Goal: Check status: Check status

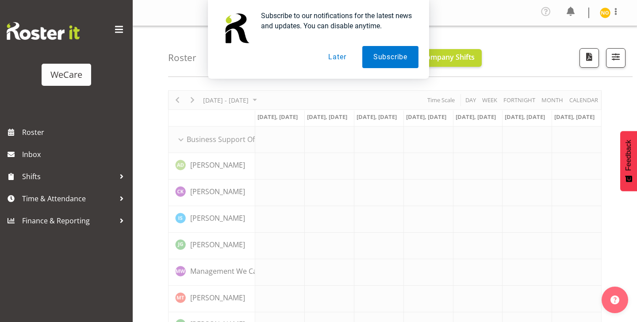
click at [336, 56] on button "Later" at bounding box center [337, 57] width 40 height 22
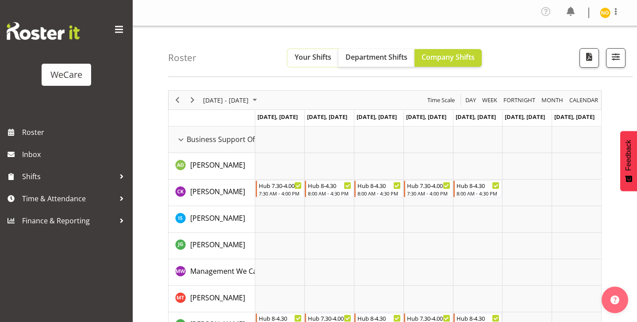
click at [304, 58] on span "Your Shifts" at bounding box center [313, 57] width 37 height 10
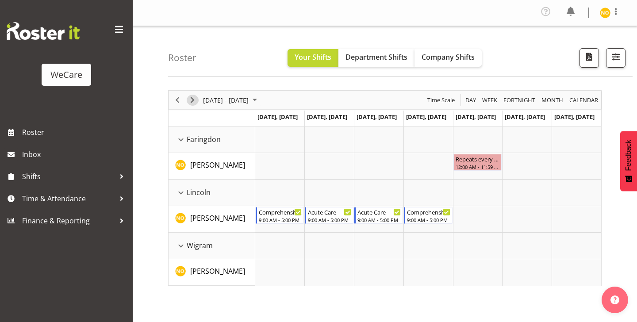
click at [190, 101] on span "Next" at bounding box center [192, 100] width 11 height 11
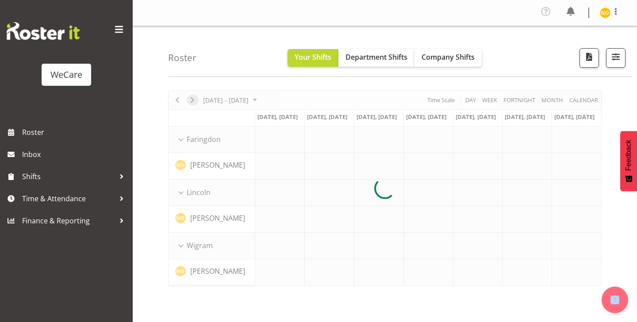
click at [190, 101] on div at bounding box center [385, 188] width 434 height 196
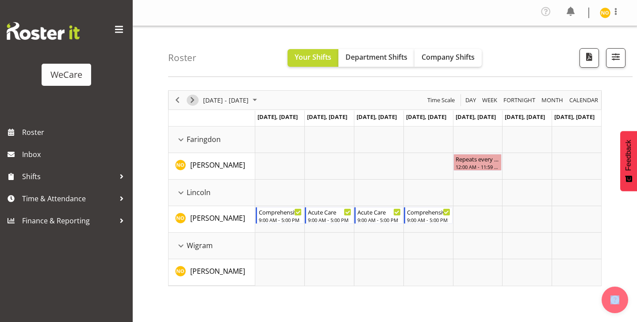
click at [192, 102] on span "Next" at bounding box center [192, 100] width 11 height 11
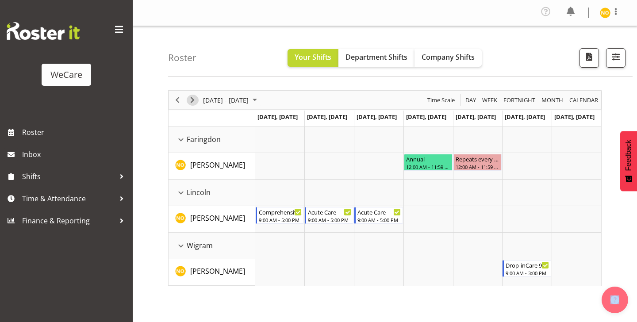
click at [192, 102] on span "Next" at bounding box center [192, 100] width 11 height 11
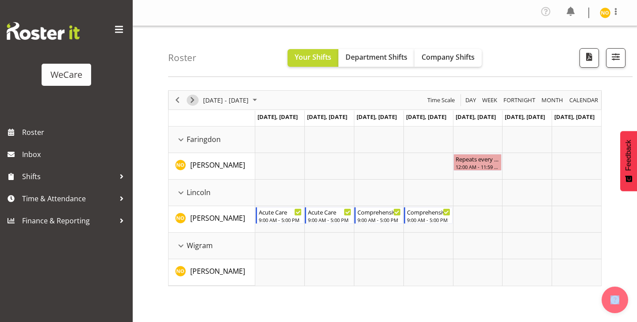
click at [192, 102] on span "Next" at bounding box center [192, 100] width 11 height 11
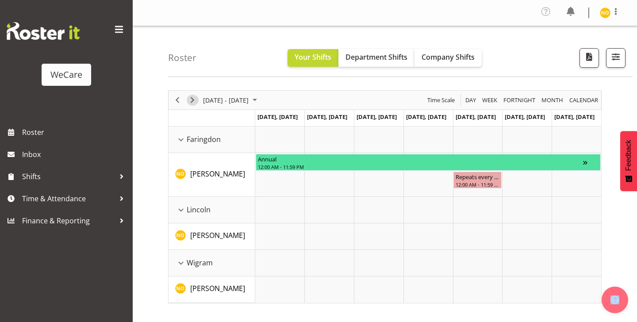
click at [192, 102] on span "Next" at bounding box center [192, 100] width 11 height 11
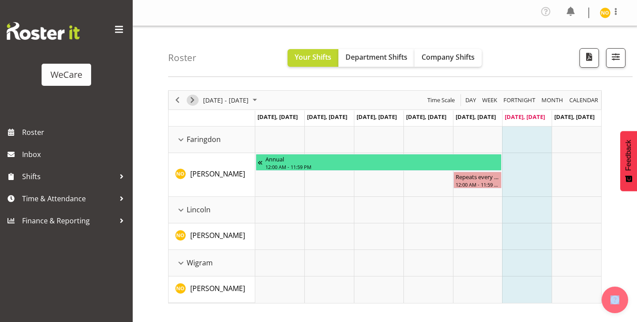
click at [192, 102] on span "Next" at bounding box center [192, 100] width 11 height 11
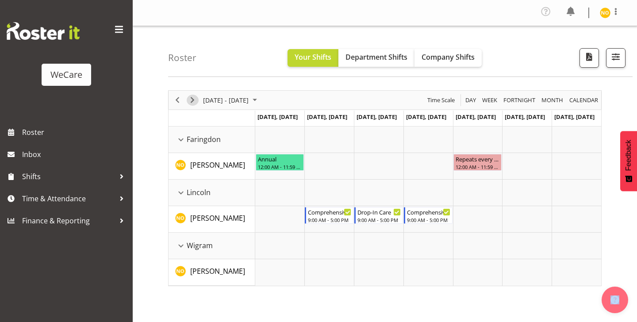
click at [194, 102] on span "Next" at bounding box center [192, 100] width 11 height 11
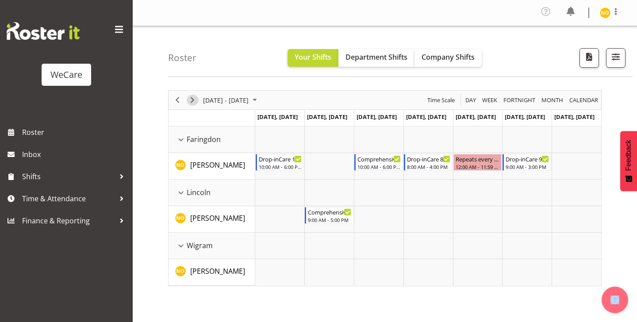
click at [195, 101] on span "Next" at bounding box center [192, 100] width 11 height 11
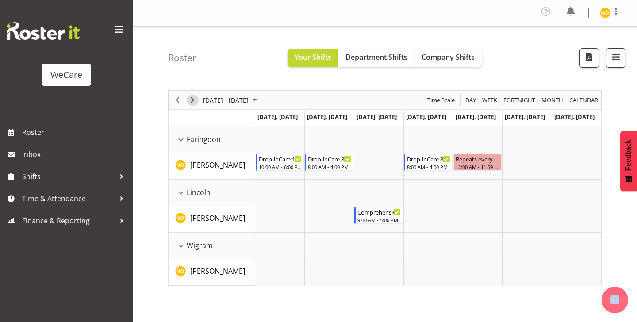
click at [195, 101] on span "Next" at bounding box center [192, 100] width 11 height 11
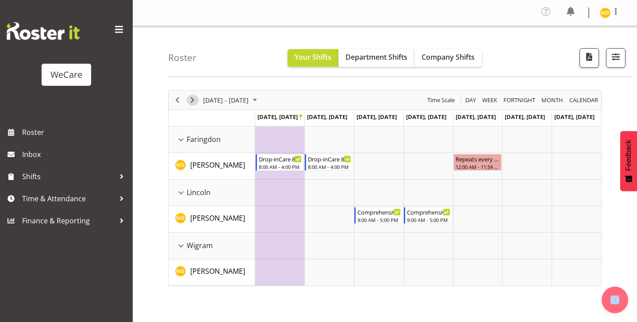
click at [195, 101] on span "Next" at bounding box center [192, 100] width 11 height 11
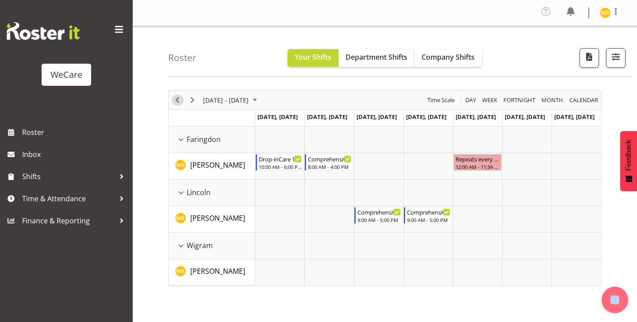
click at [177, 101] on span "Previous" at bounding box center [177, 100] width 11 height 11
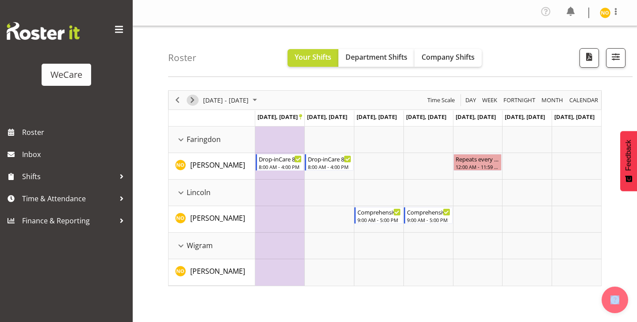
click at [192, 102] on span "Next" at bounding box center [192, 100] width 11 height 11
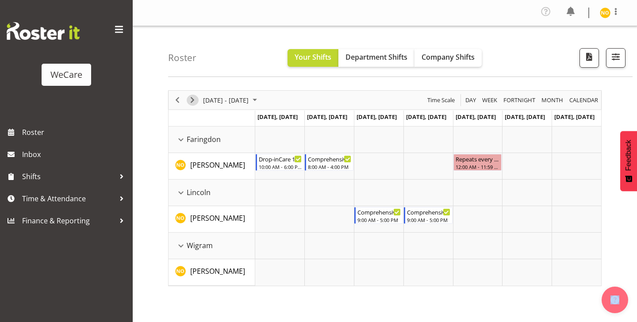
click at [192, 102] on span "Next" at bounding box center [192, 100] width 11 height 11
click at [193, 103] on span "Next" at bounding box center [192, 100] width 11 height 11
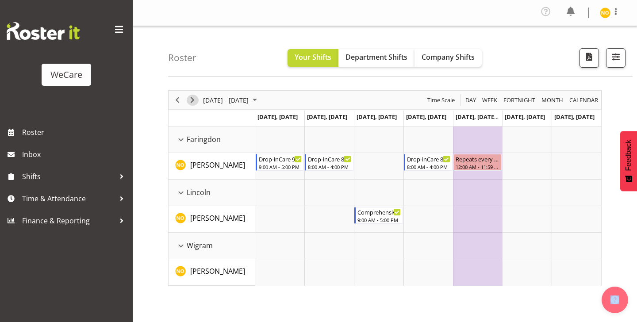
click at [193, 103] on span "Next" at bounding box center [192, 100] width 11 height 11
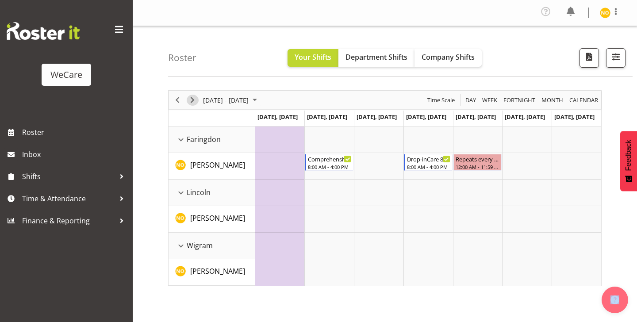
click at [193, 103] on span "Next" at bounding box center [192, 100] width 11 height 11
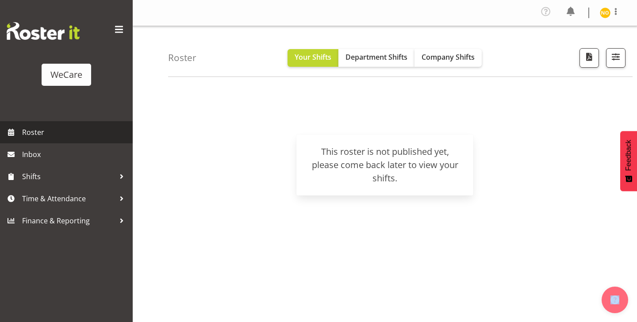
click at [57, 137] on span "Roster" at bounding box center [75, 132] width 106 height 13
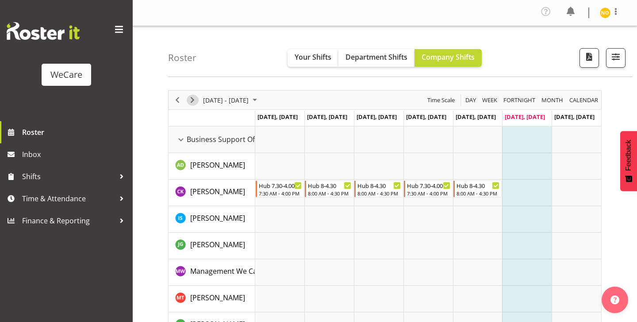
click at [195, 101] on span "Next" at bounding box center [192, 100] width 11 height 11
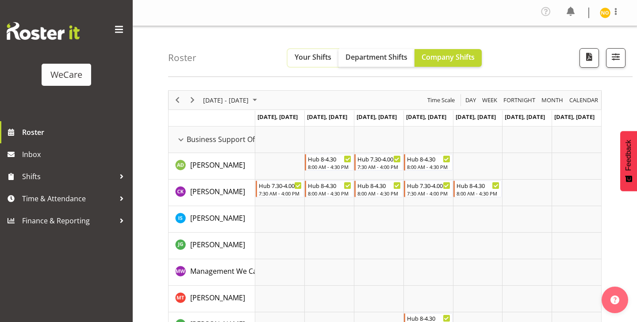
click at [306, 58] on span "Your Shifts" at bounding box center [313, 57] width 37 height 10
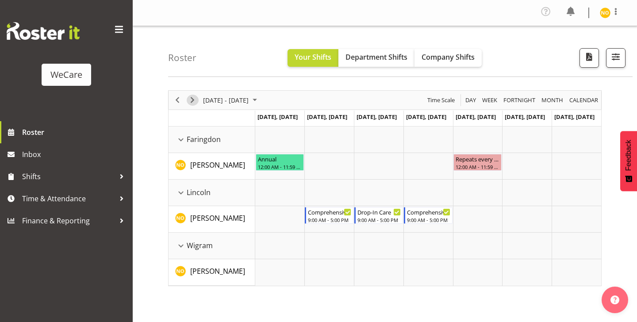
click at [194, 104] on span "Next" at bounding box center [192, 100] width 11 height 11
